Goal: Transaction & Acquisition: Purchase product/service

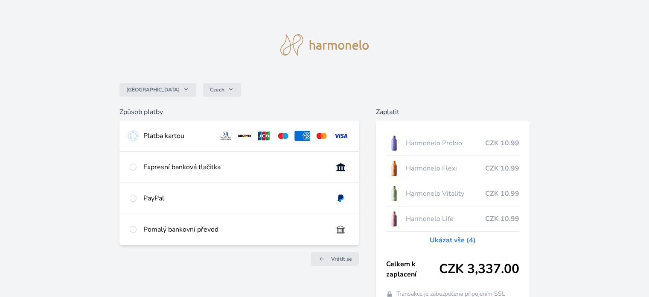
click at [135, 134] on input "radio" at bounding box center [133, 135] width 7 height 7
radio input "true"
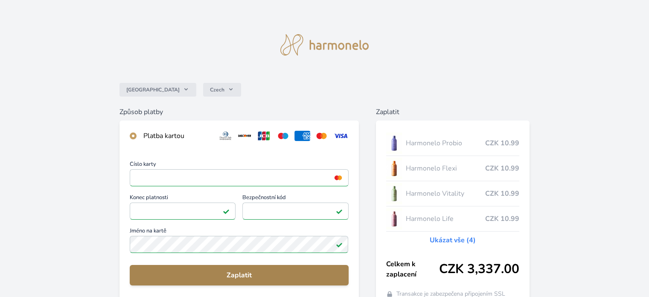
click at [237, 273] on span "Zaplatit" at bounding box center [239, 275] width 205 height 10
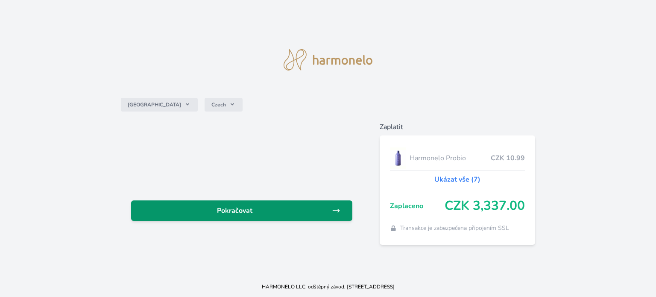
click at [248, 211] on span "Pokračovat" at bounding box center [235, 210] width 194 height 10
